Goal: Information Seeking & Learning: Learn about a topic

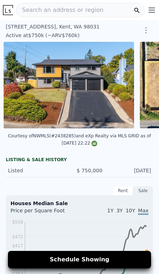
scroll to position [0, 241]
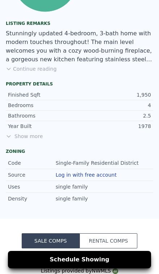
click at [19, 139] on span "Show more" at bounding box center [79, 136] width 147 height 7
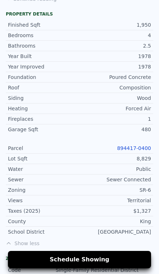
scroll to position [508, 0]
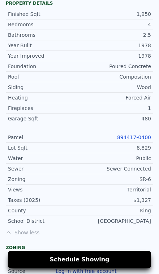
click at [138, 139] on link "894417-0400" at bounding box center [134, 138] width 34 height 6
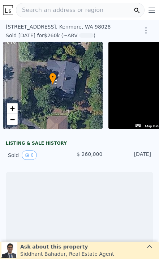
scroll to position [0, 3]
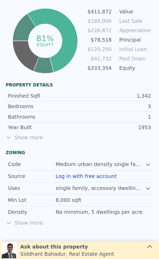
scroll to position [364, 0]
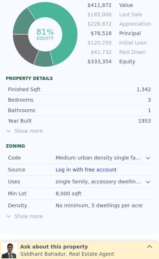
click at [22, 130] on span "Show more" at bounding box center [79, 130] width 147 height 7
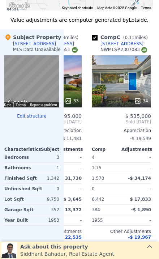
scroll to position [965, 0]
